Goal: Information Seeking & Learning: Compare options

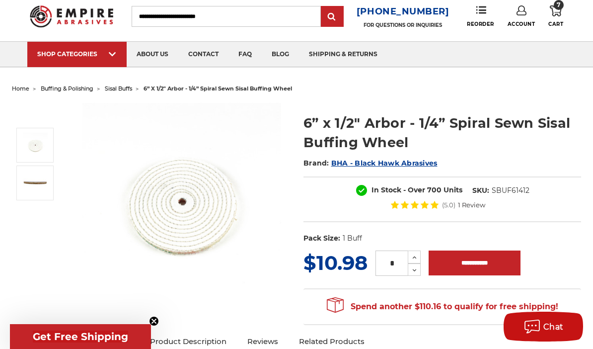
scroll to position [37, 0]
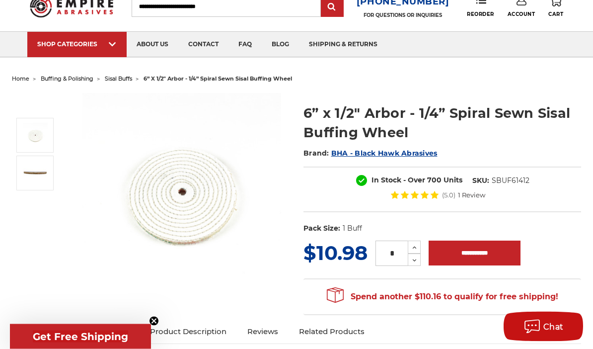
click at [68, 77] on span "buffing & polishing" at bounding box center [67, 78] width 53 height 7
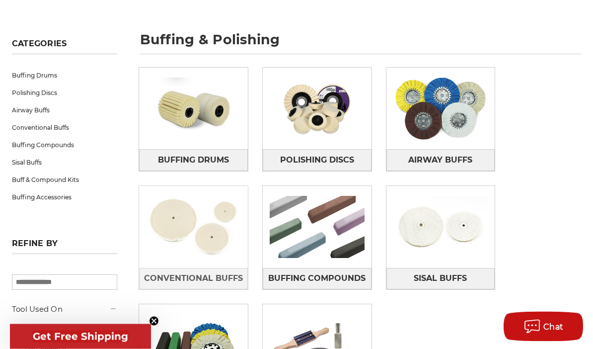
scroll to position [123, 0]
click at [173, 228] on img at bounding box center [193, 227] width 109 height 76
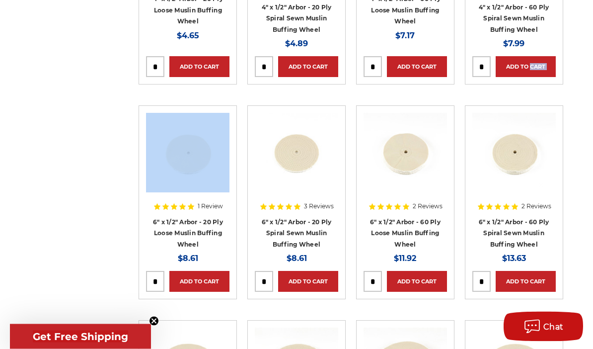
scroll to position [327, 0]
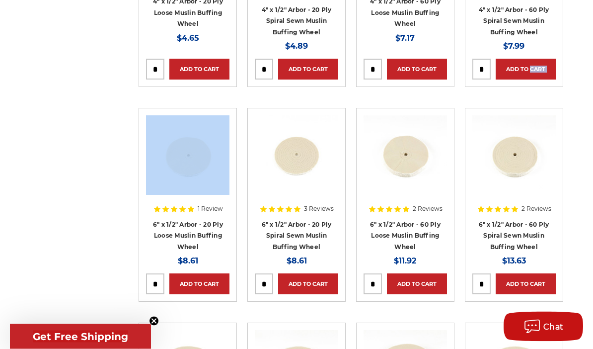
click at [469, 253] on article "2 Reviews 6" x 1/2" Arbor - 60 Ply Spiral Sewn Muslin Buffing Wheel MSRP: Was: …" at bounding box center [514, 205] width 98 height 194
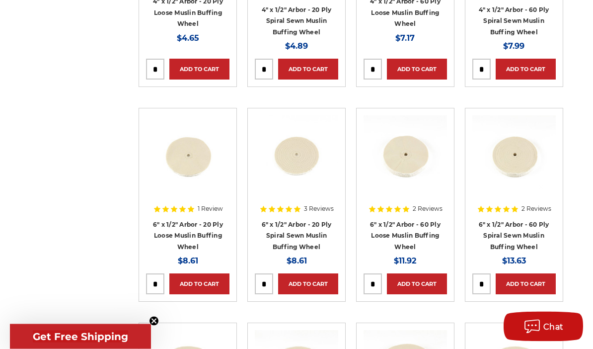
scroll to position [326, 0]
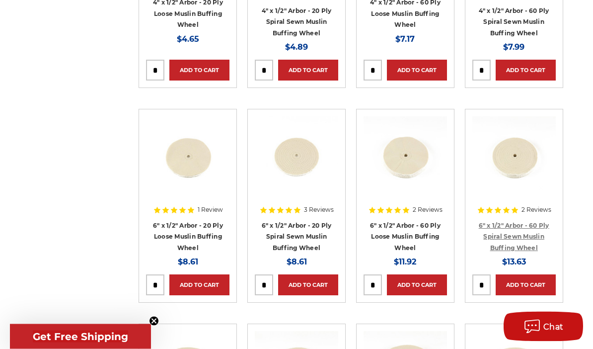
click at [496, 233] on link "6" x 1/2" Arbor - 60 Ply Spiral Sewn Muslin Buffing Wheel" at bounding box center [514, 237] width 70 height 30
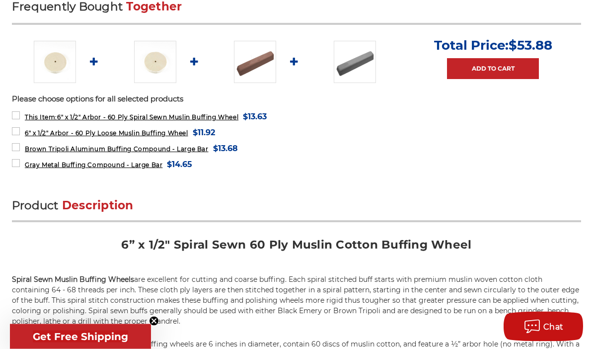
scroll to position [417, 0]
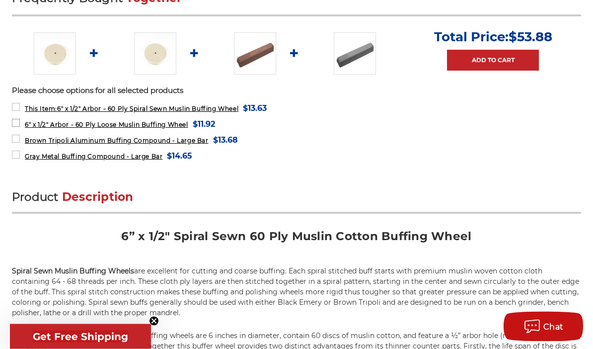
click at [57, 124] on span "6" x 1/2" Arbor - 60 Ply Loose Muslin Buffing Wheel" at bounding box center [106, 124] width 163 height 7
click at [94, 126] on span "6" x 1/2" Arbor - 60 Ply Loose Muslin Buffing Wheel" at bounding box center [106, 124] width 163 height 7
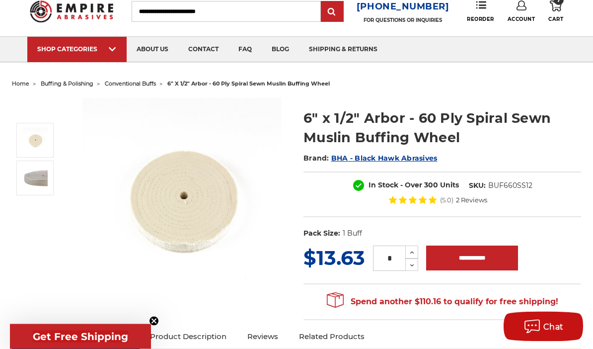
scroll to position [31, 0]
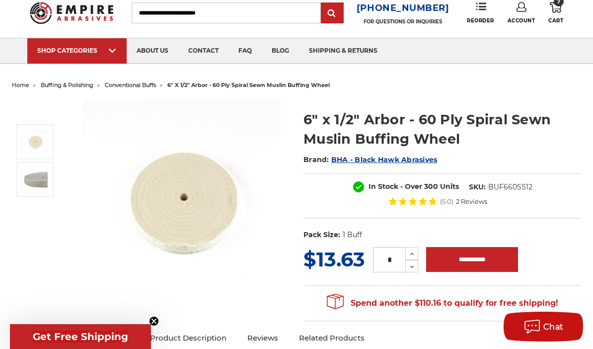
click at [127, 88] on span "conventional buffs" at bounding box center [130, 84] width 51 height 7
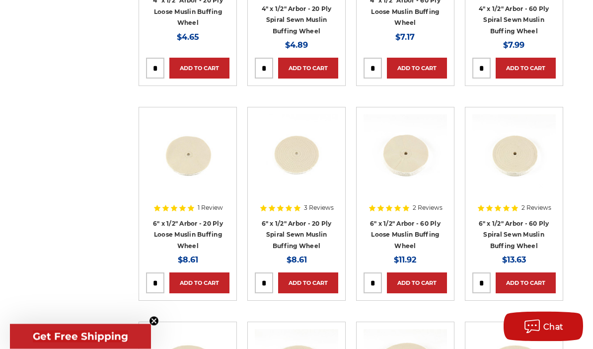
scroll to position [328, 0]
click at [387, 225] on link "6" x 1/2" Arbor - 60 Ply Loose Muslin Buffing Wheel" at bounding box center [405, 234] width 70 height 30
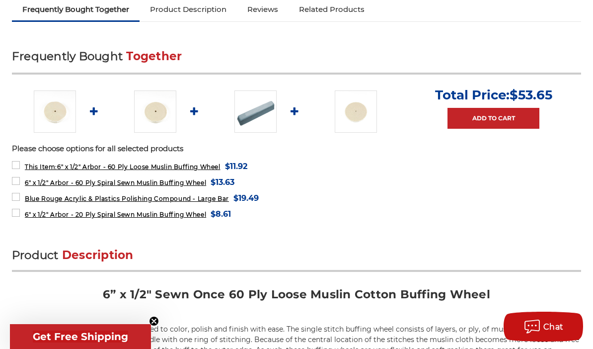
scroll to position [358, 0]
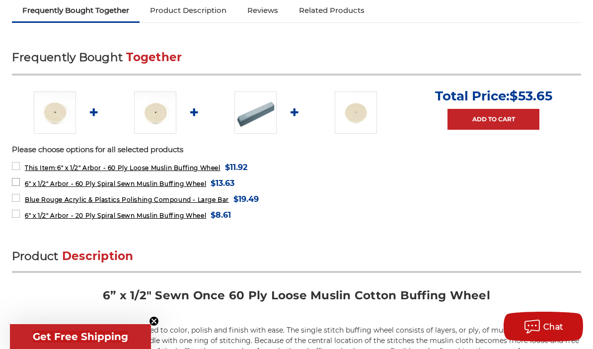
click at [121, 185] on span "6" x 1/2" Arbor - 60 Ply Spiral Sewn Muslin Buffing Wheel" at bounding box center [115, 183] width 181 height 7
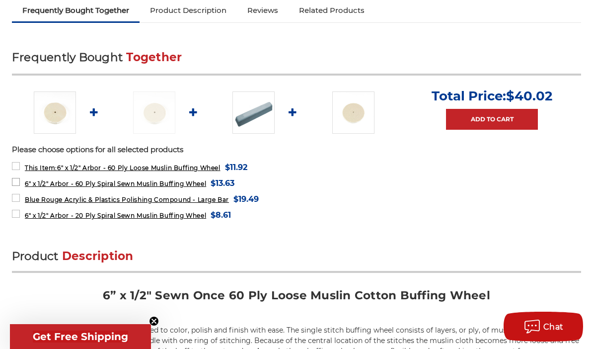
click at [117, 184] on span "6" x 1/2" Arbor - 60 Ply Spiral Sewn Muslin Buffing Wheel" at bounding box center [115, 183] width 181 height 7
